Goal: Navigation & Orientation: Understand site structure

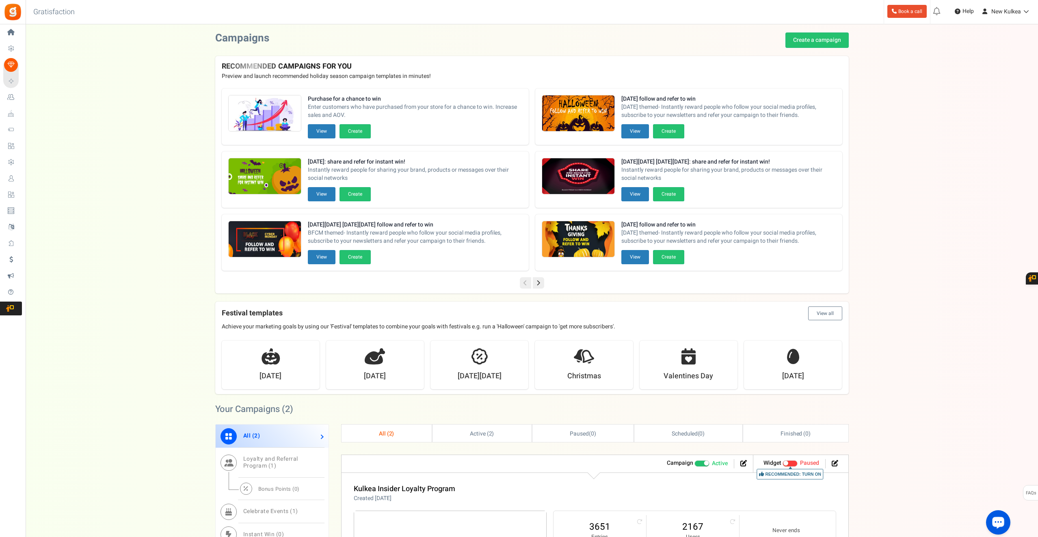
click at [998, 522] on circle "Open LiveChat chat widget" at bounding box center [999, 523] width 2 height 2
click at [951, 222] on div "Want to run giveaways, contests and instant win campaigns? View templates Campa…" at bounding box center [532, 403] width 1013 height 743
click at [100, 354] on div "Want to run giveaways, contests and instant win campaigns? View templates Campa…" at bounding box center [532, 403] width 1013 height 743
click at [132, 139] on div "Want to run giveaways, contests and instant win campaigns? View templates Campa…" at bounding box center [532, 403] width 1013 height 743
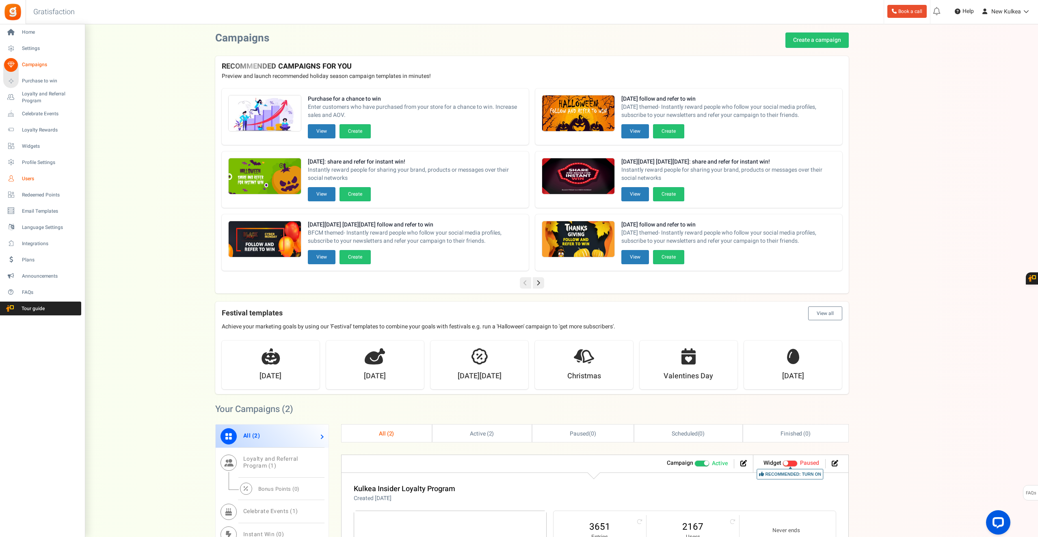
click at [27, 177] on span "Users" at bounding box center [50, 178] width 57 height 7
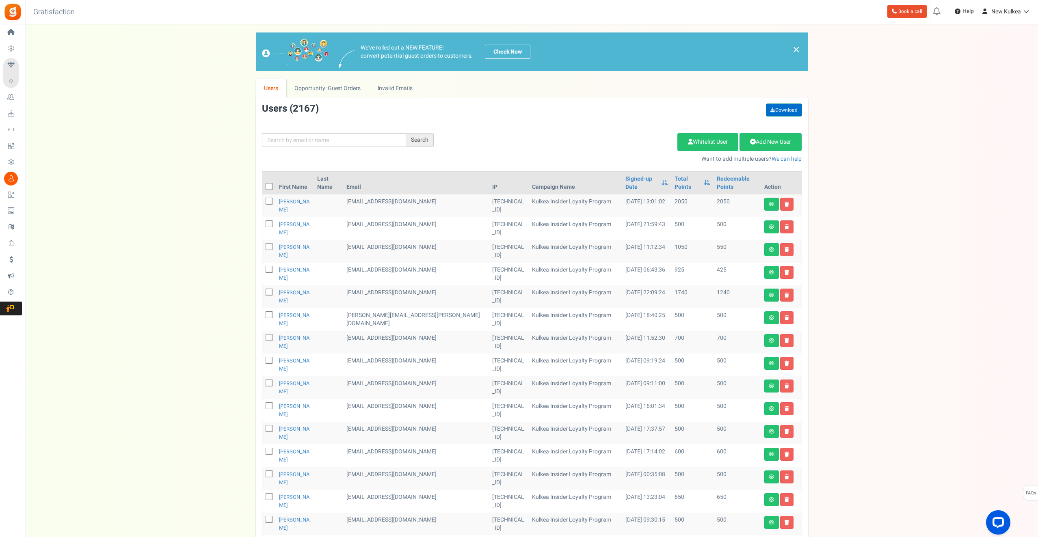
click at [783, 108] on link "Download" at bounding box center [784, 110] width 36 height 13
click at [968, 14] on span "Help" at bounding box center [967, 11] width 13 height 8
click at [961, 15] on span "Help" at bounding box center [967, 11] width 13 height 8
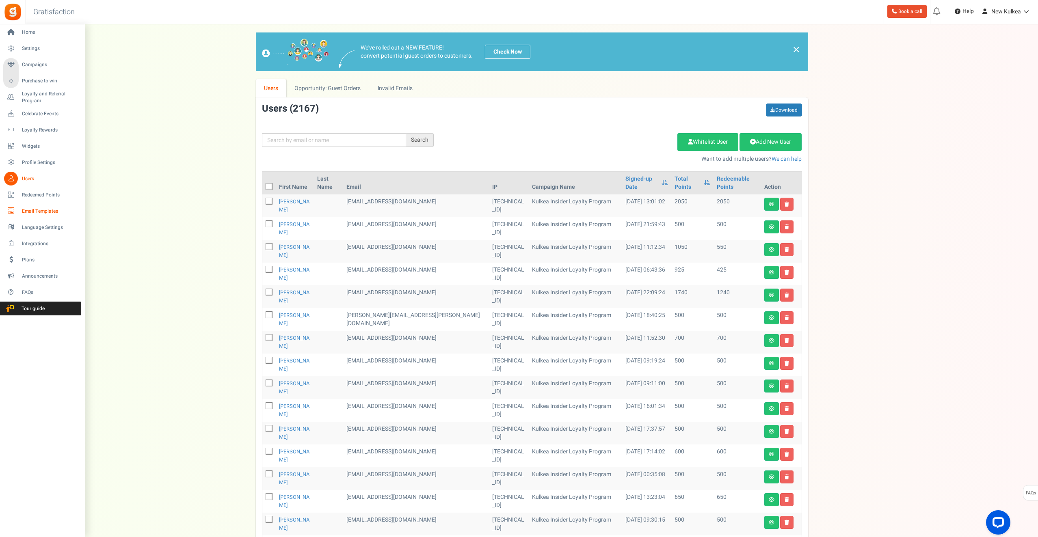
click at [41, 210] on span "Email Templates" at bounding box center [50, 211] width 57 height 7
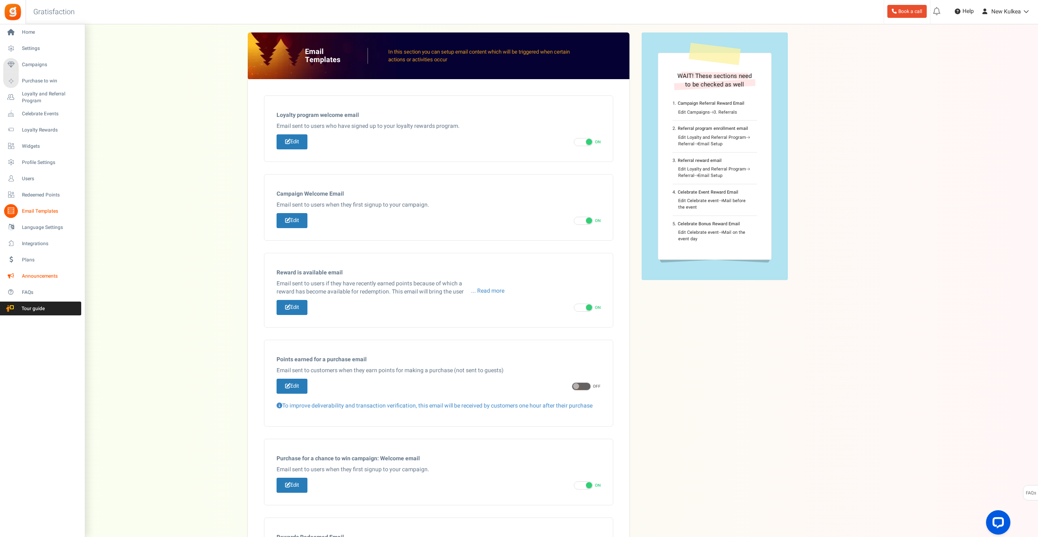
click at [31, 276] on span "Announcements" at bounding box center [50, 276] width 57 height 7
